Goal: Use online tool/utility: Utilize a website feature to perform a specific function

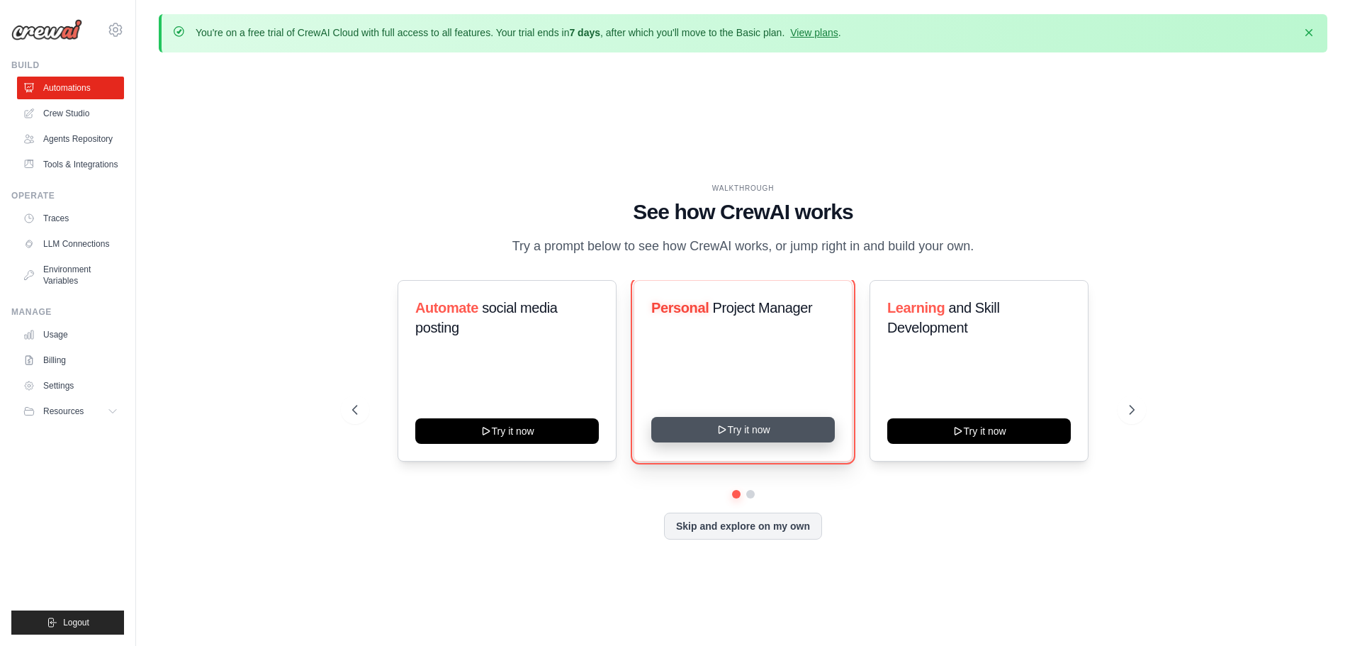
click at [757, 441] on button "Try it now" at bounding box center [743, 430] width 184 height 26
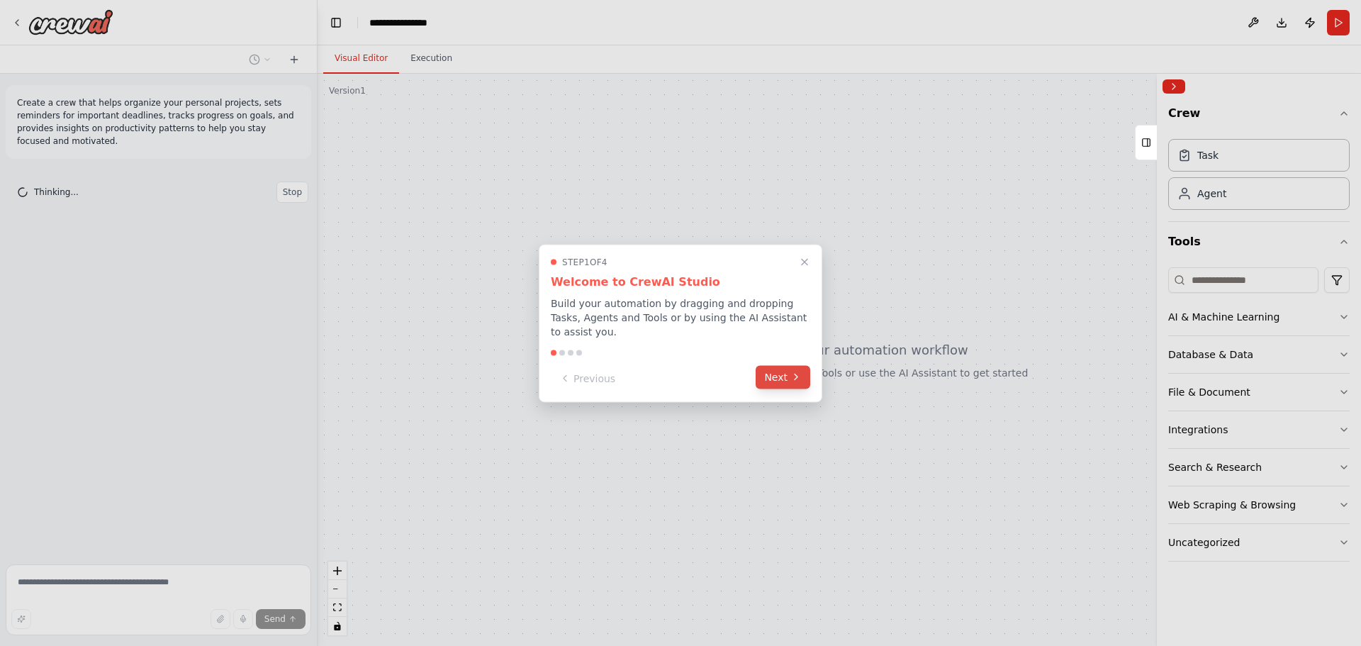
click at [776, 380] on button "Next" at bounding box center [783, 376] width 55 height 23
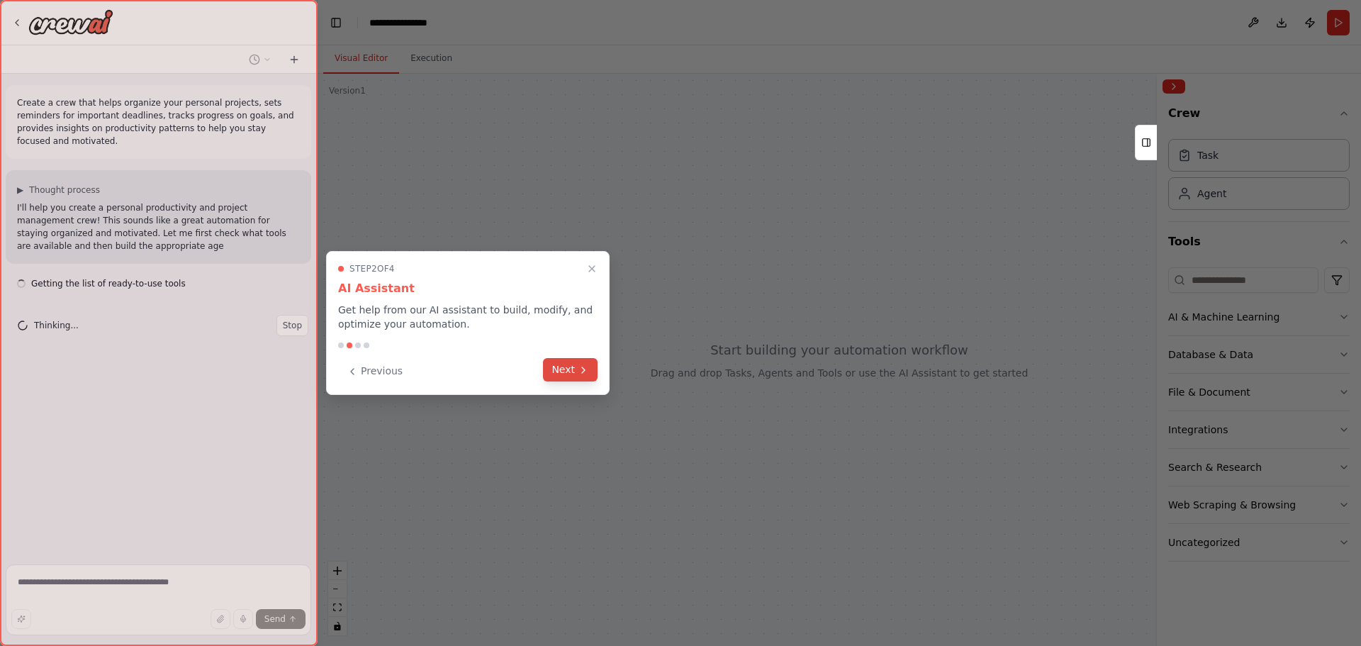
click at [573, 373] on button "Next" at bounding box center [570, 369] width 55 height 23
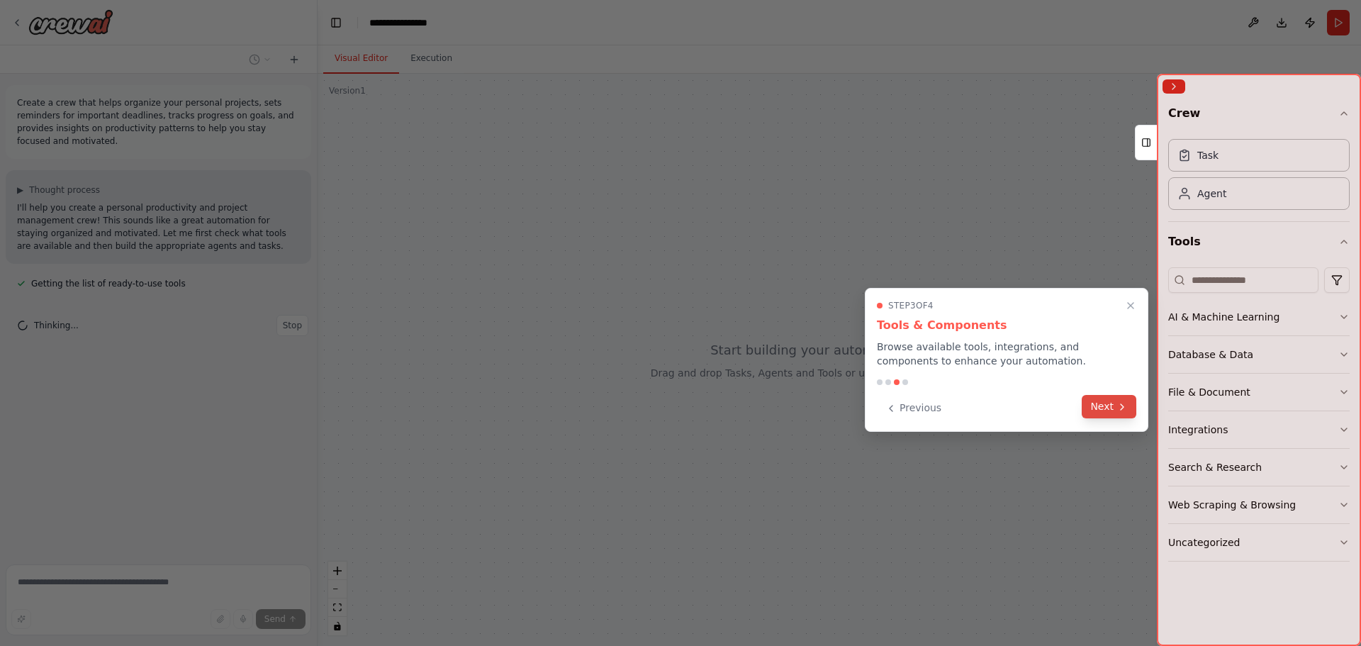
click at [1106, 413] on button "Next" at bounding box center [1109, 406] width 55 height 23
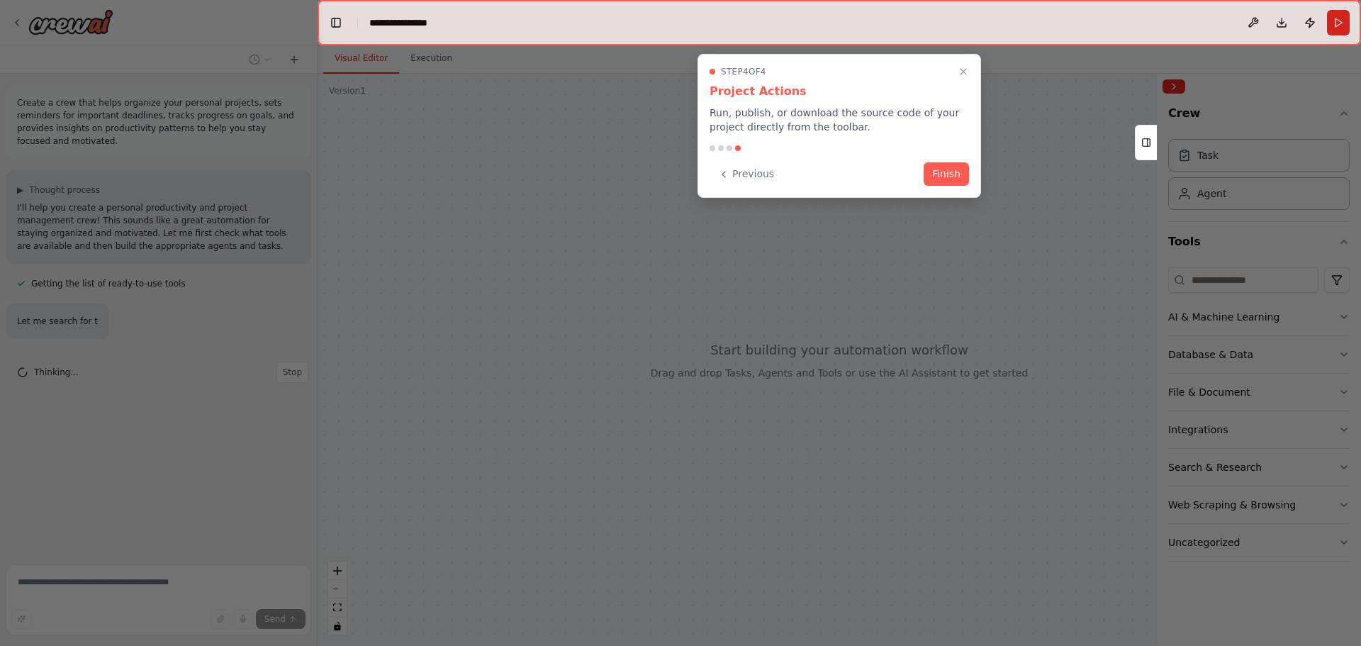
click at [916, 159] on div "Step 4 of 4 Project Actions Run, publish, or download the source code of your p…" at bounding box center [839, 126] width 284 height 144
click at [927, 168] on button "Finish" at bounding box center [946, 172] width 45 height 23
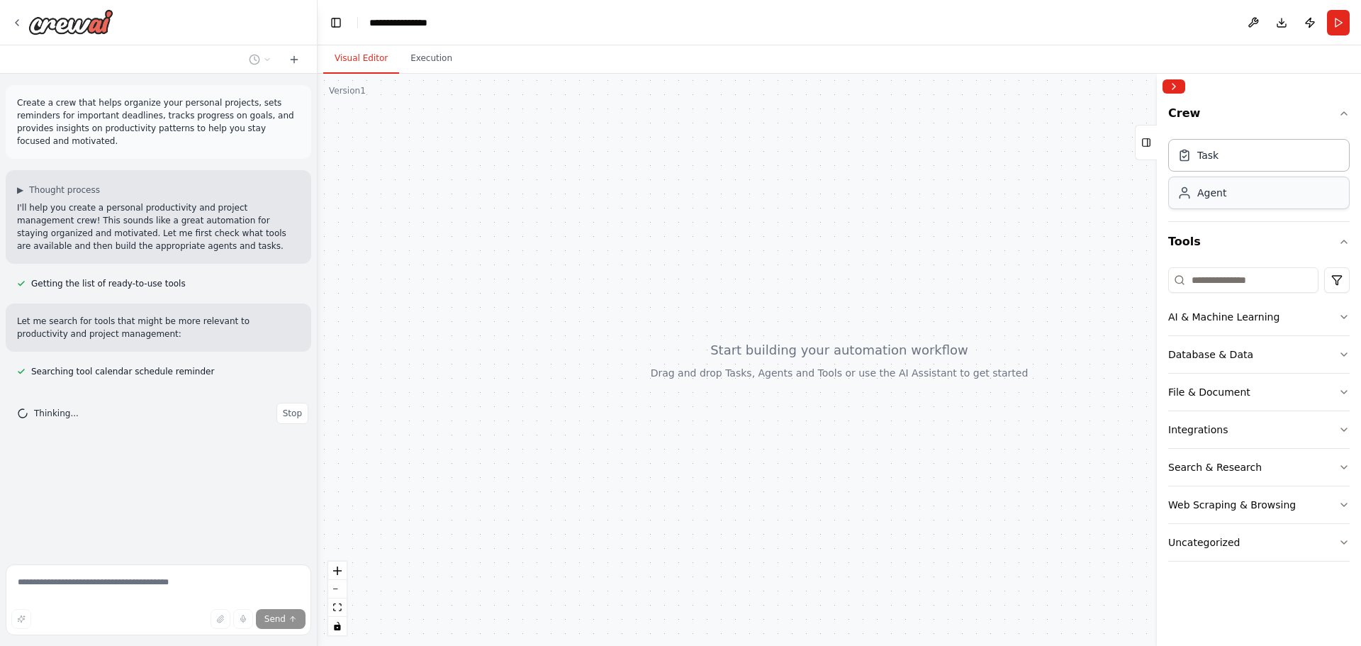
click at [1233, 203] on div "Agent" at bounding box center [1258, 192] width 181 height 33
click at [1228, 200] on div "Agent" at bounding box center [1258, 192] width 181 height 33
click at [1254, 19] on button at bounding box center [1253, 23] width 23 height 26
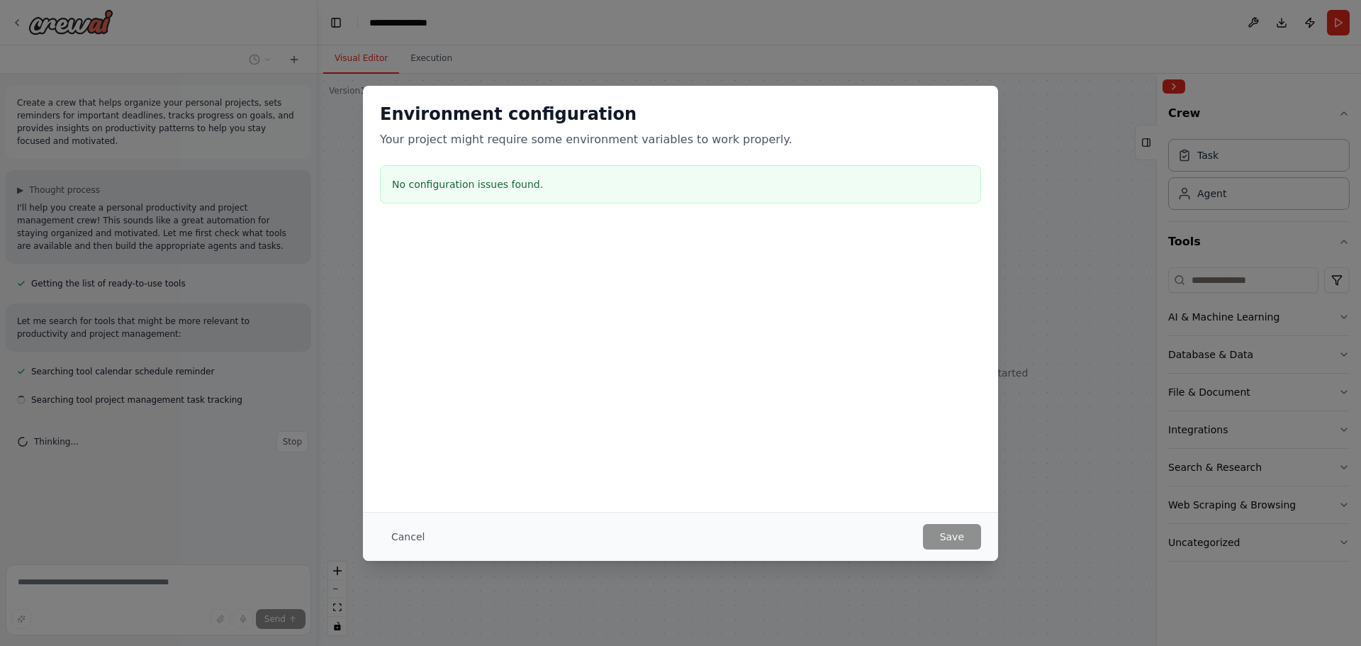
click at [1252, 23] on div "Environment configuration Your project might require some environment variables…" at bounding box center [680, 323] width 1361 height 646
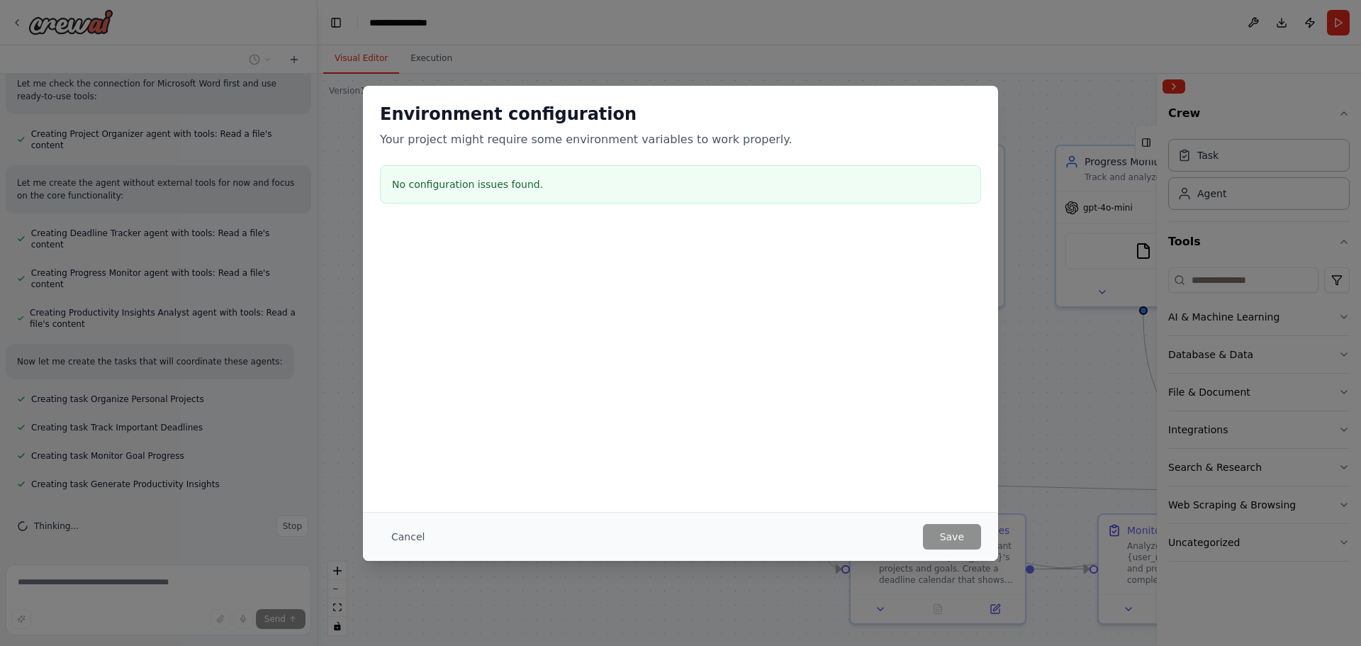
scroll to position [568, 0]
